Goal: Information Seeking & Learning: Find specific fact

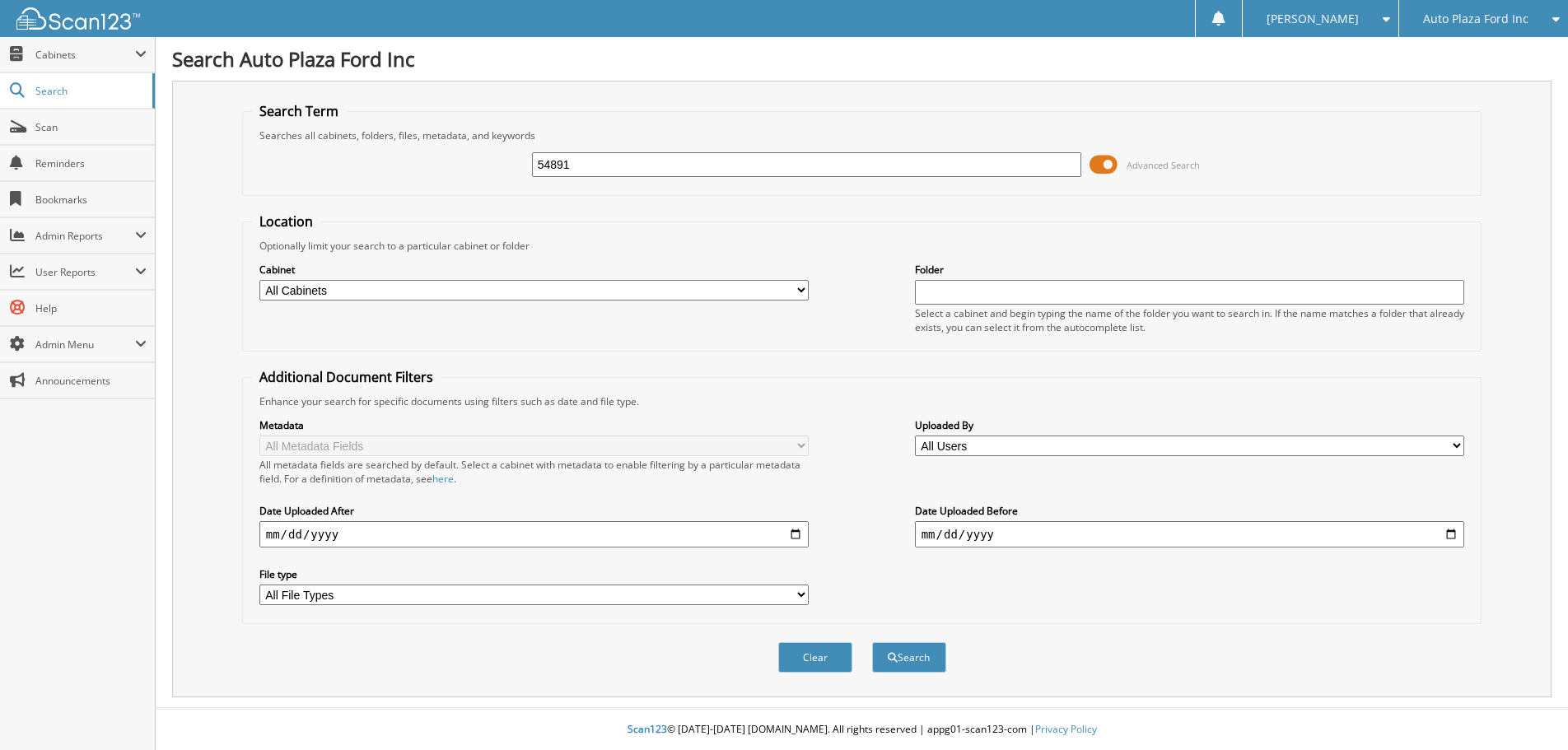
type input "54891"
click at [872, 643] on button "Search" at bounding box center [909, 657] width 74 height 31
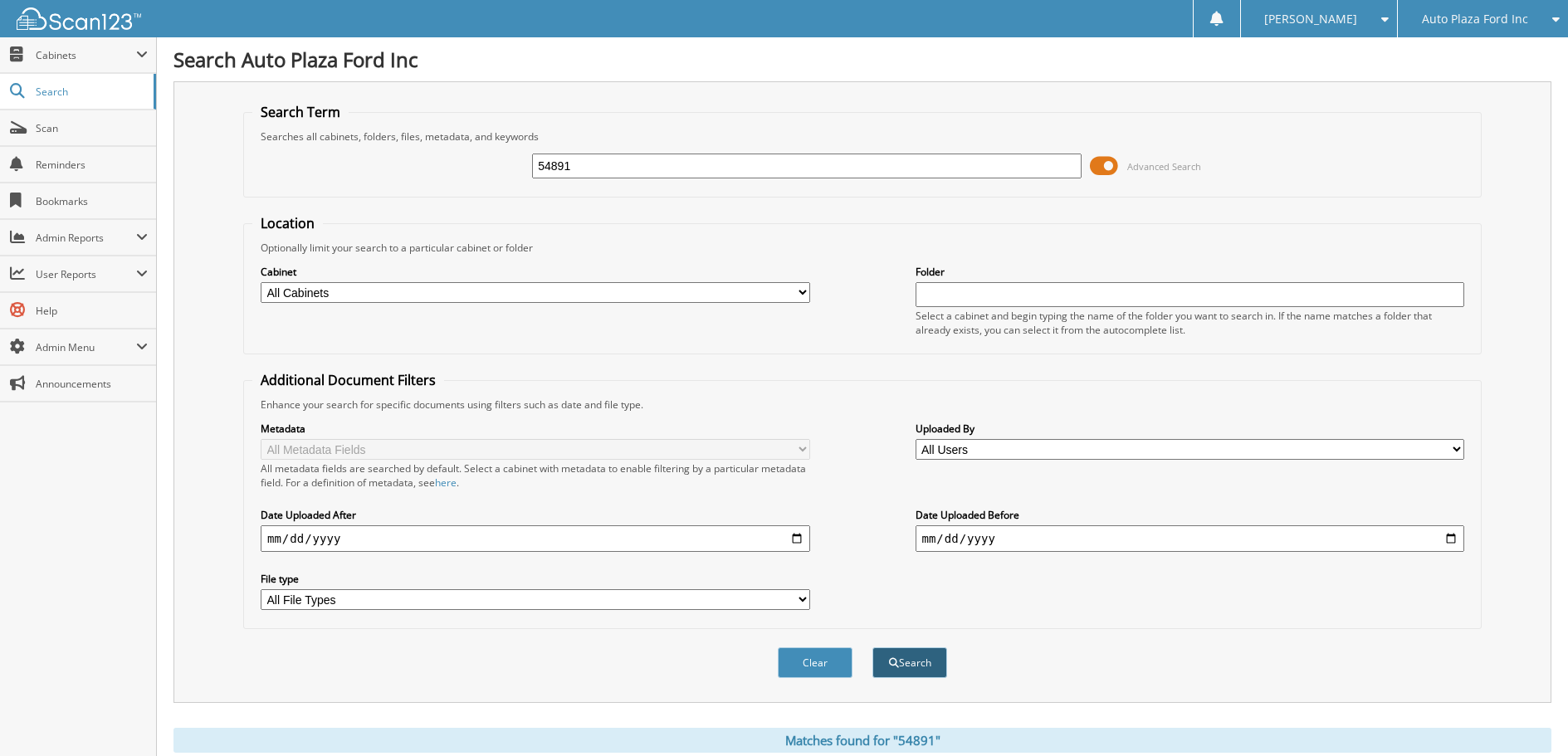
click at [903, 660] on button "Search" at bounding box center [910, 663] width 75 height 31
click at [647, 162] on input "54891" at bounding box center [806, 166] width 550 height 25
type input "53701"
click at [873, 648] on button "Search" at bounding box center [910, 663] width 75 height 31
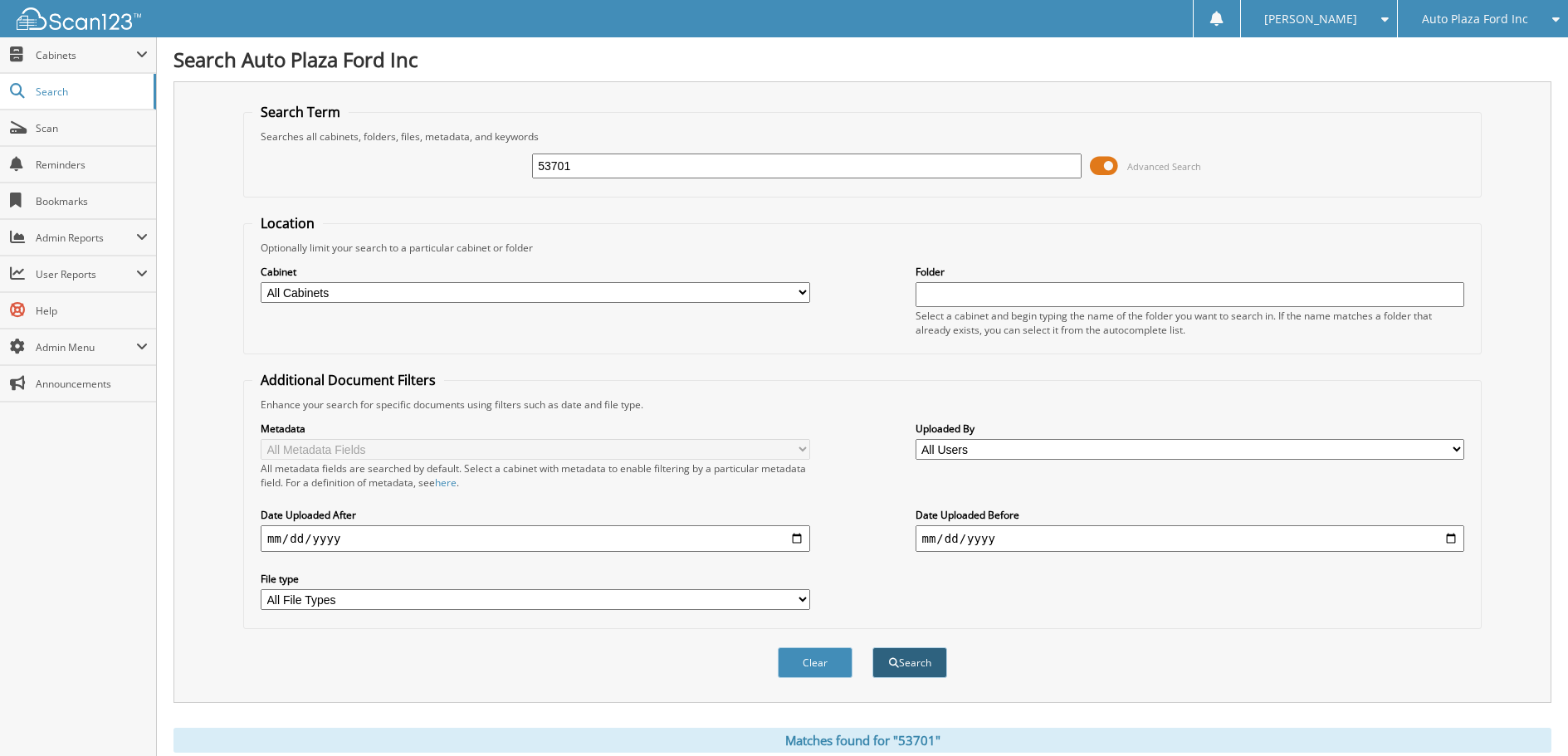
drag, startPoint x: 903, startPoint y: 646, endPoint x: 917, endPoint y: 651, distance: 14.9
click at [917, 651] on div "Clear Search" at bounding box center [862, 663] width 1239 height 67
click at [917, 659] on button "Search" at bounding box center [910, 663] width 75 height 31
